Goal: Task Accomplishment & Management: Use online tool/utility

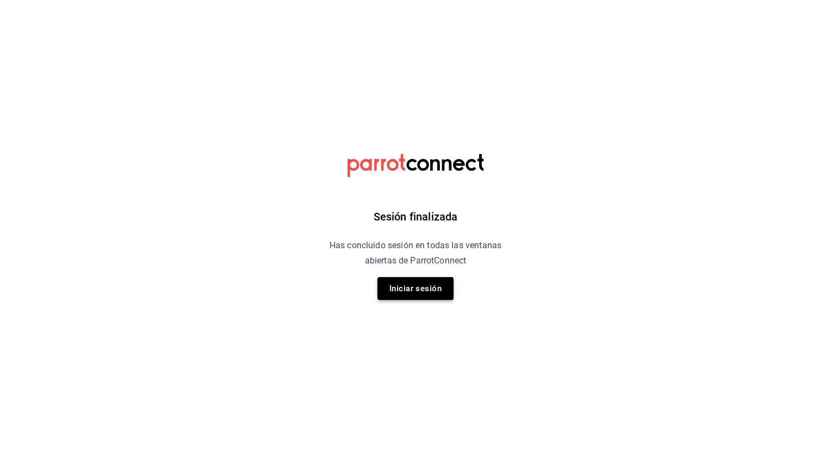
click at [417, 292] on button "Iniciar sesión" at bounding box center [416, 288] width 76 height 23
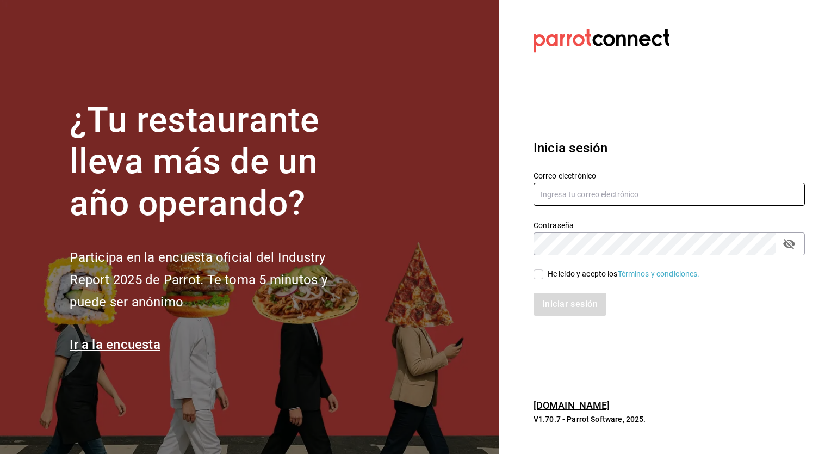
type input "[EMAIL_ADDRESS][DOMAIN_NAME]"
click at [538, 275] on input "He leído y acepto los Términos y condiciones." at bounding box center [539, 274] width 10 height 10
checkbox input "true"
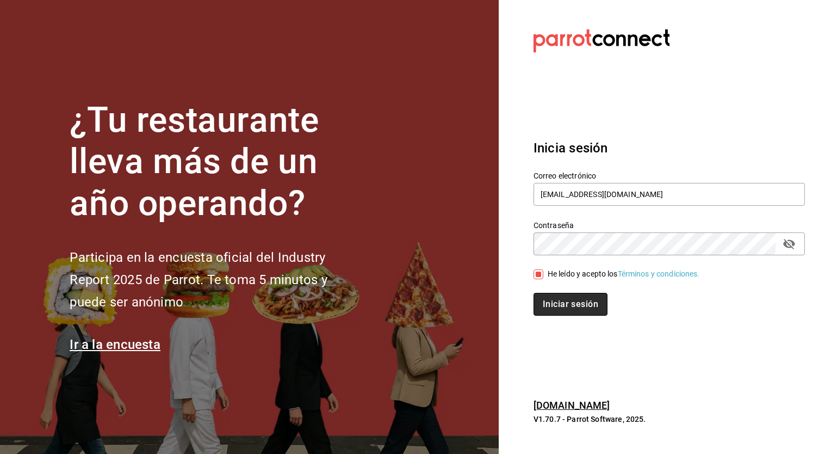
click at [560, 304] on button "Iniciar sesión" at bounding box center [571, 304] width 74 height 23
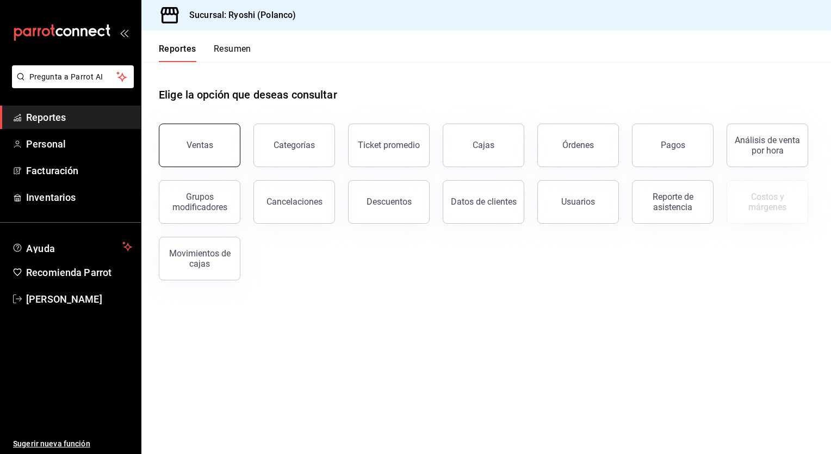
click at [182, 137] on button "Ventas" at bounding box center [200, 146] width 82 height 44
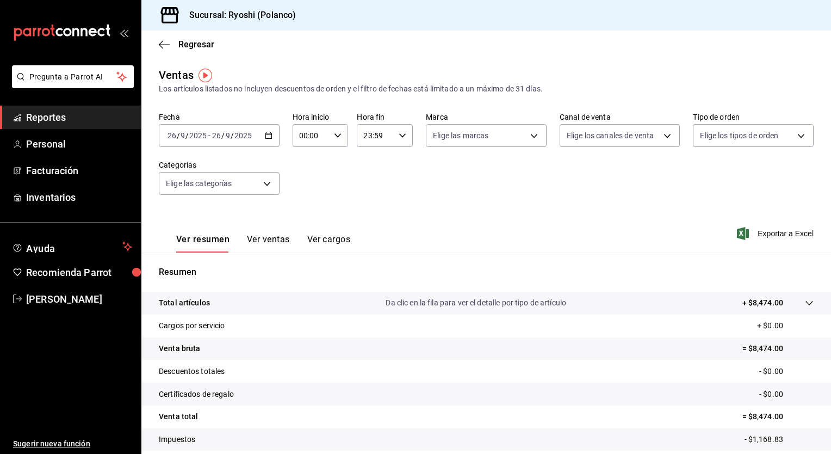
click at [271, 137] on div "[DATE] [DATE] - [DATE] [DATE]" at bounding box center [219, 135] width 121 height 23
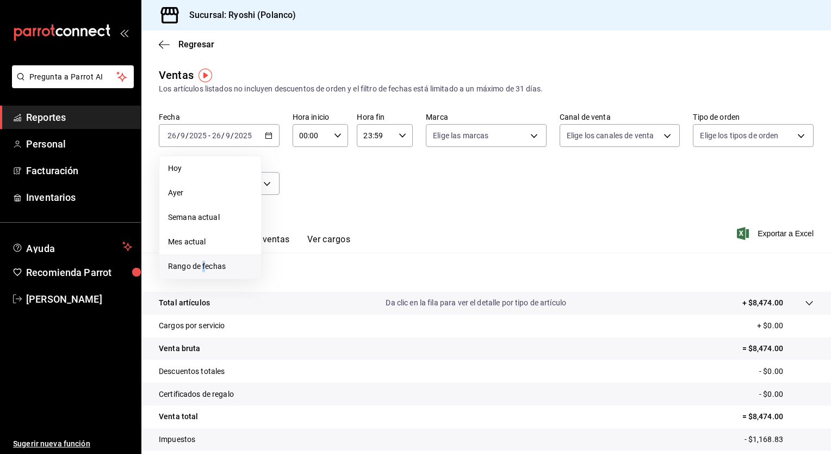
click at [204, 262] on span "Rango de fechas" at bounding box center [210, 266] width 84 height 11
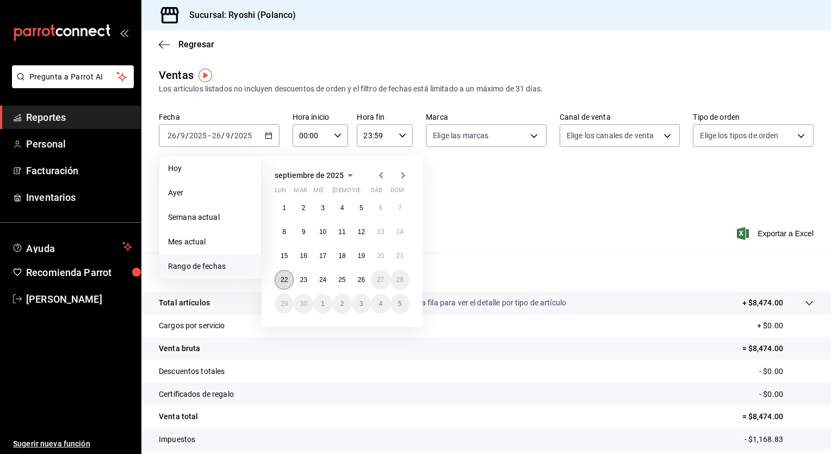
click at [283, 279] on abbr "22" at bounding box center [284, 280] width 7 height 8
click at [366, 280] on button "26" at bounding box center [361, 280] width 19 height 20
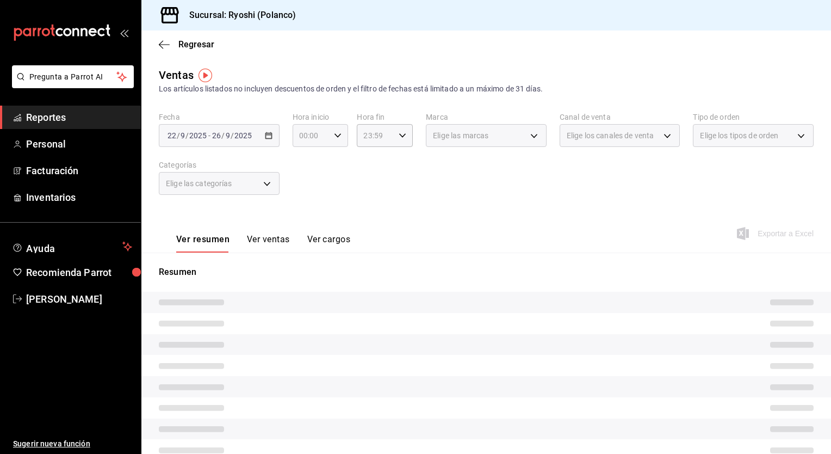
click at [336, 131] on div "00:00 Hora inicio" at bounding box center [321, 135] width 56 height 23
click at [305, 190] on span "01" at bounding box center [305, 189] width 10 height 9
type input "01:00"
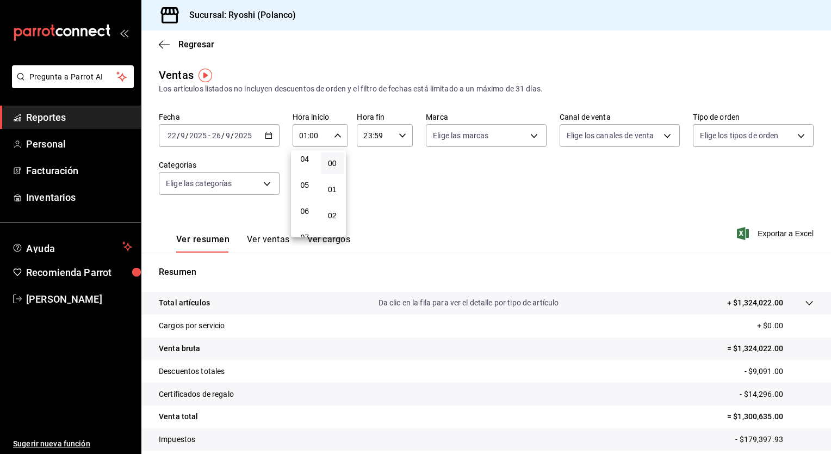
click at [305, 189] on span "05" at bounding box center [305, 185] width 10 height 9
type input "05:00"
click at [394, 141] on div at bounding box center [415, 227] width 831 height 454
click at [394, 133] on div "23:59 Hora fin" at bounding box center [385, 135] width 56 height 23
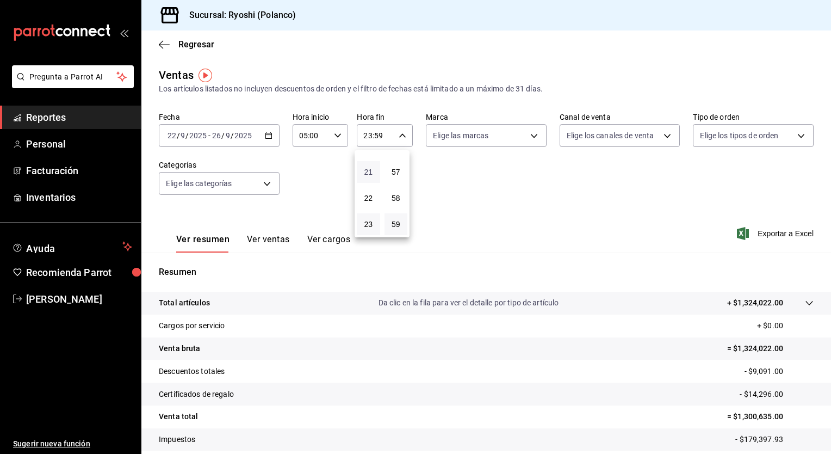
click at [370, 172] on span "21" at bounding box center [368, 172] width 10 height 9
type input "21:59"
click at [370, 172] on button "05" at bounding box center [368, 179] width 23 height 22
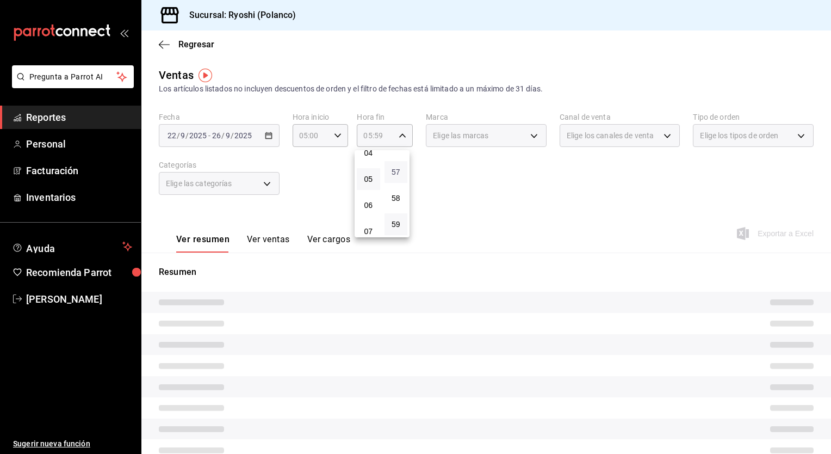
click at [399, 169] on span "57" at bounding box center [396, 172] width 10 height 9
type input "05:57"
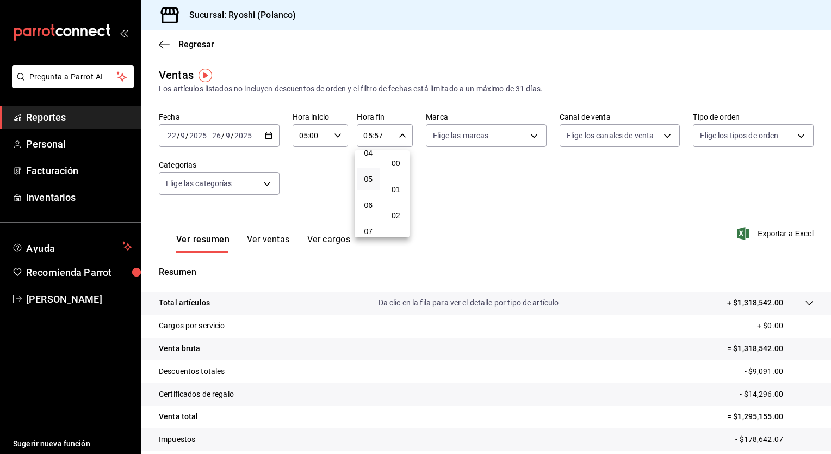
click at [399, 169] on button "00" at bounding box center [396, 163] width 23 height 22
type input "05:00"
click at [524, 196] on div at bounding box center [415, 227] width 831 height 454
click at [274, 235] on button "Ver ventas" at bounding box center [268, 243] width 43 height 19
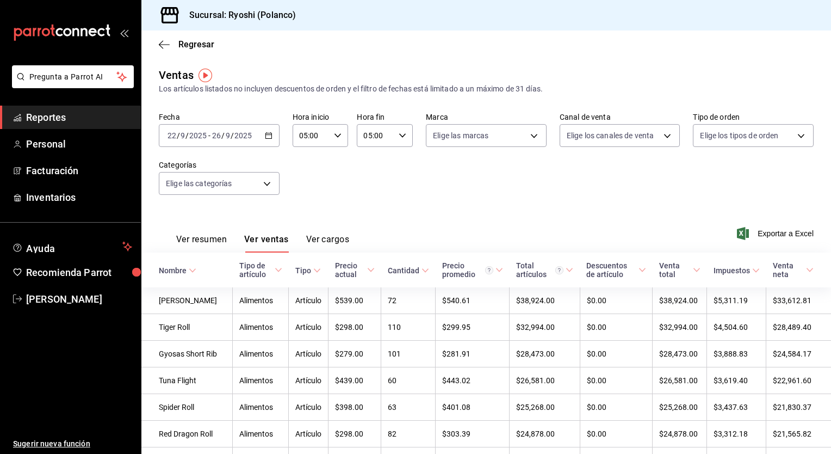
click at [207, 239] on button "Ver resumen" at bounding box center [201, 243] width 51 height 19
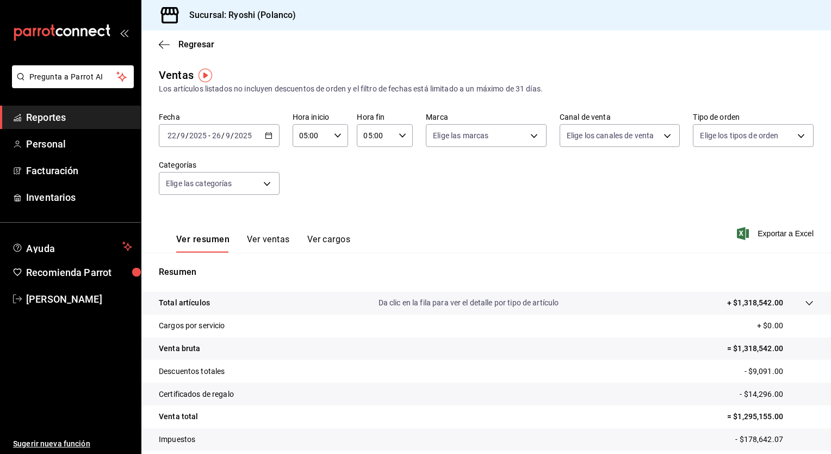
drag, startPoint x: 207, startPoint y: 239, endPoint x: 687, endPoint y: 376, distance: 499.7
click at [687, 376] on div "Ventas Los artículos listados no incluyen descuentos de orden y el filtro de fe…" at bounding box center [486, 285] width 690 height 437
click at [752, 229] on span "Exportar a Excel" at bounding box center [776, 233] width 75 height 13
